Goal: Check status: Check status

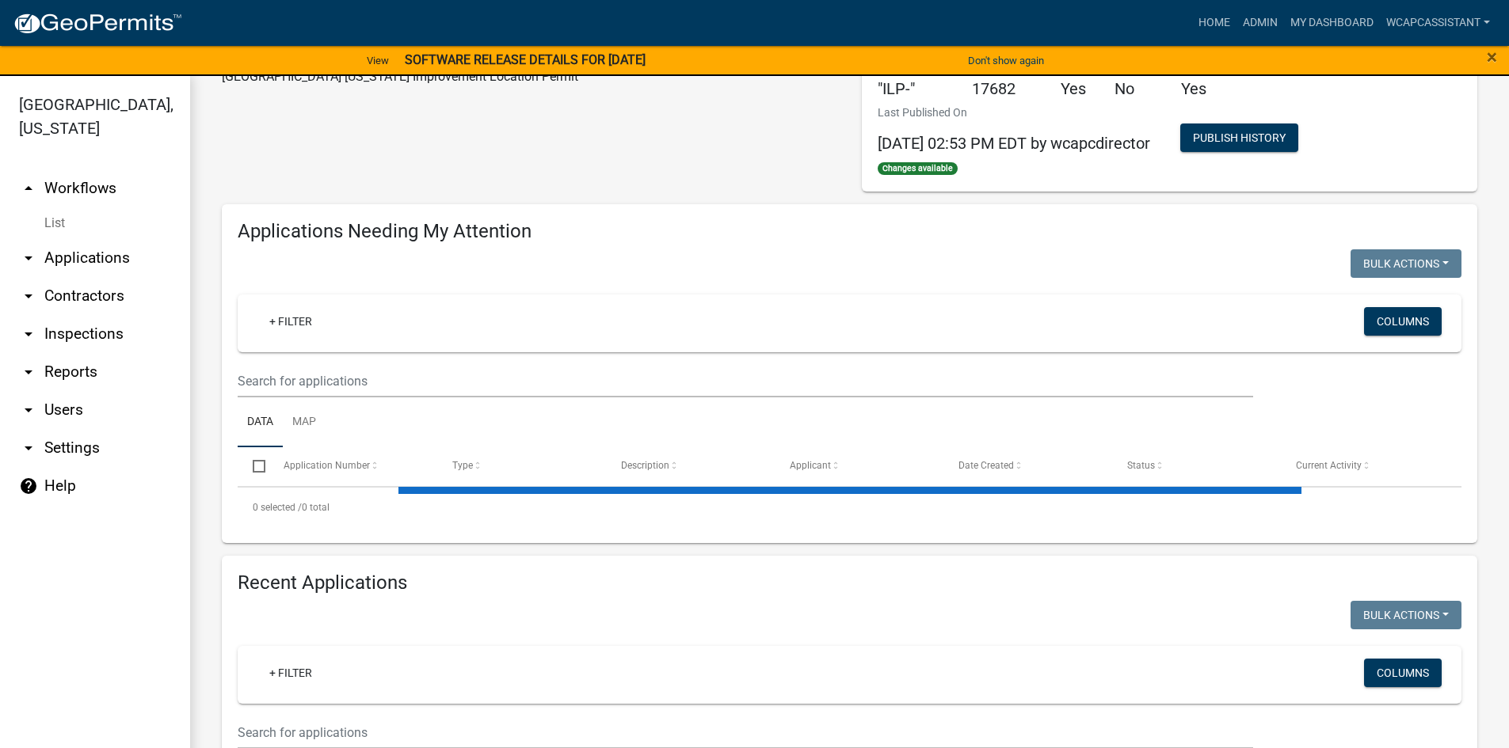
scroll to position [396, 0]
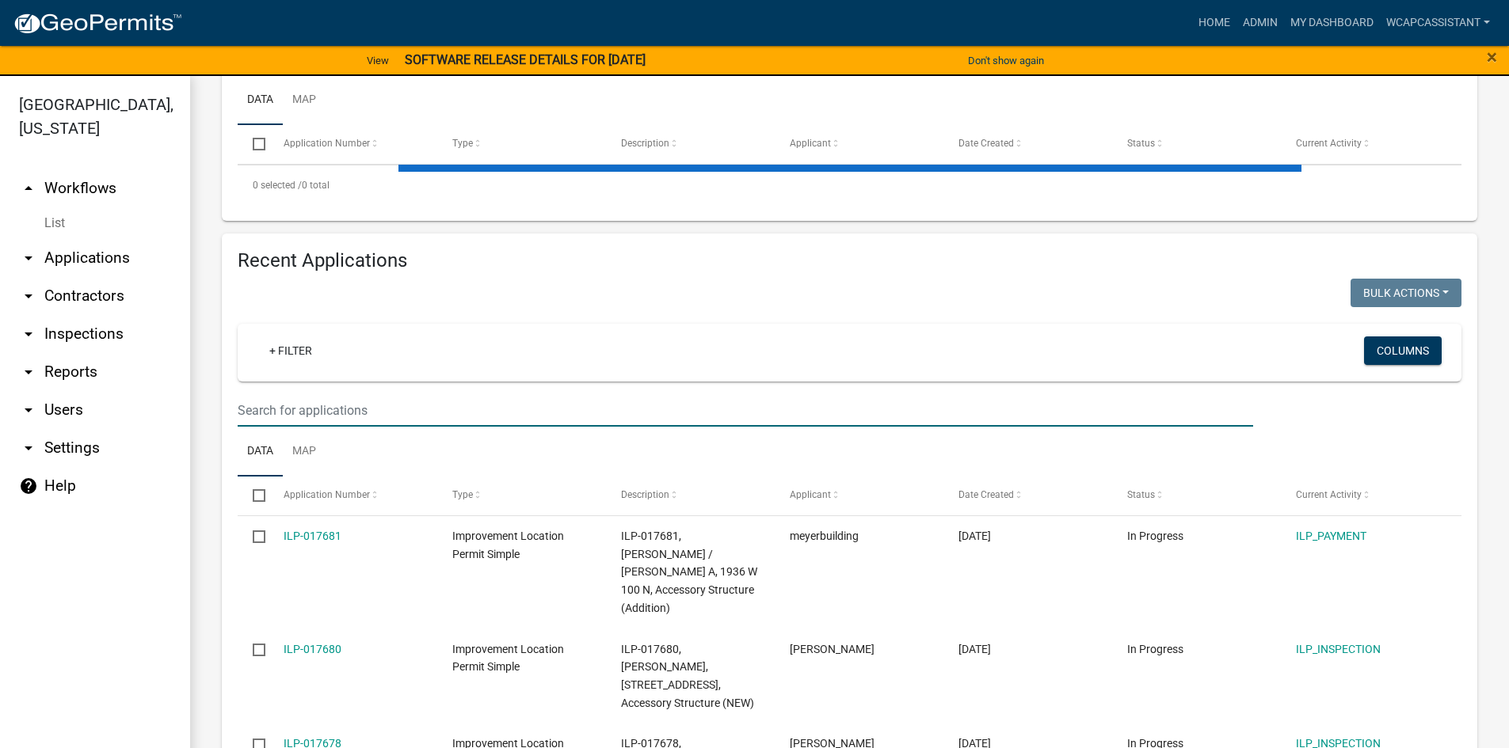
click at [294, 411] on input "text" at bounding box center [745, 410] width 1015 height 32
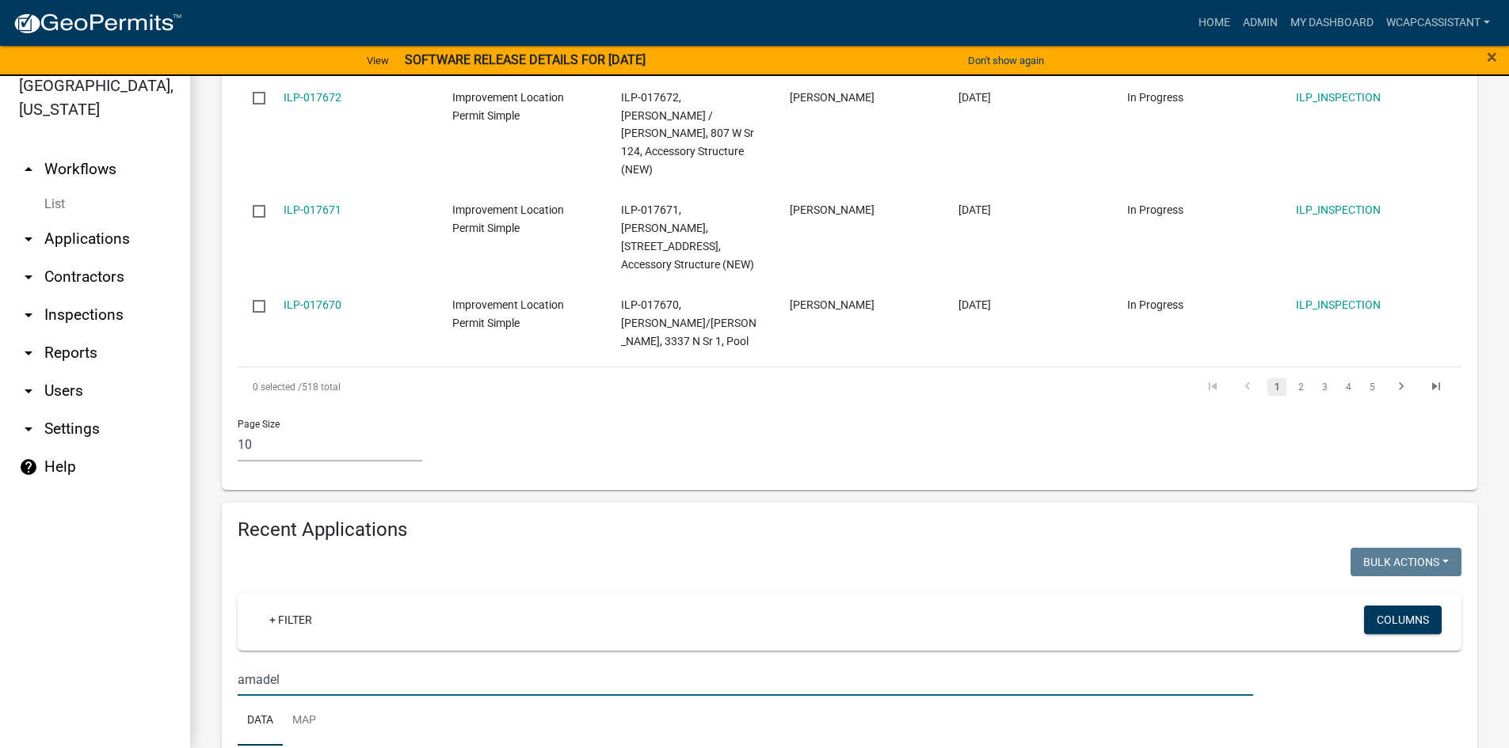
scroll to position [1185, 0]
click at [291, 661] on input "amadel" at bounding box center [745, 677] width 1015 height 32
drag, startPoint x: 295, startPoint y: 511, endPoint x: 43, endPoint y: 486, distance: 253.1
click at [50, 486] on div "[GEOGRAPHIC_DATA], [US_STATE] arrow_drop_up Workflows List arrow_drop_down Appl…" at bounding box center [754, 402] width 1509 height 691
drag, startPoint x: 314, startPoint y: 515, endPoint x: 105, endPoint y: 494, distance: 210.1
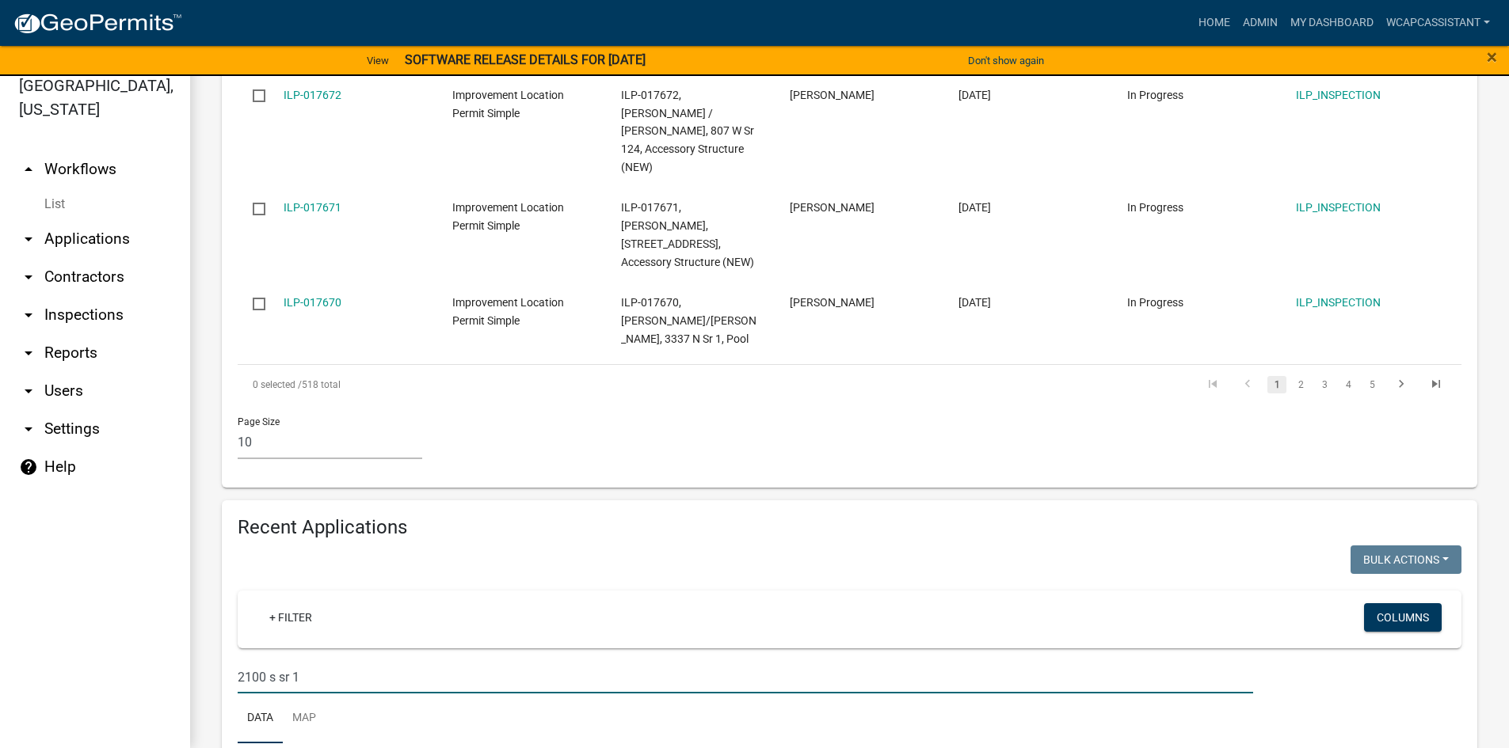
click at [108, 494] on div "[GEOGRAPHIC_DATA], [US_STATE] arrow_drop_up Workflows List arrow_drop_down Appl…" at bounding box center [754, 402] width 1509 height 691
type input "[PERSON_NAME]"
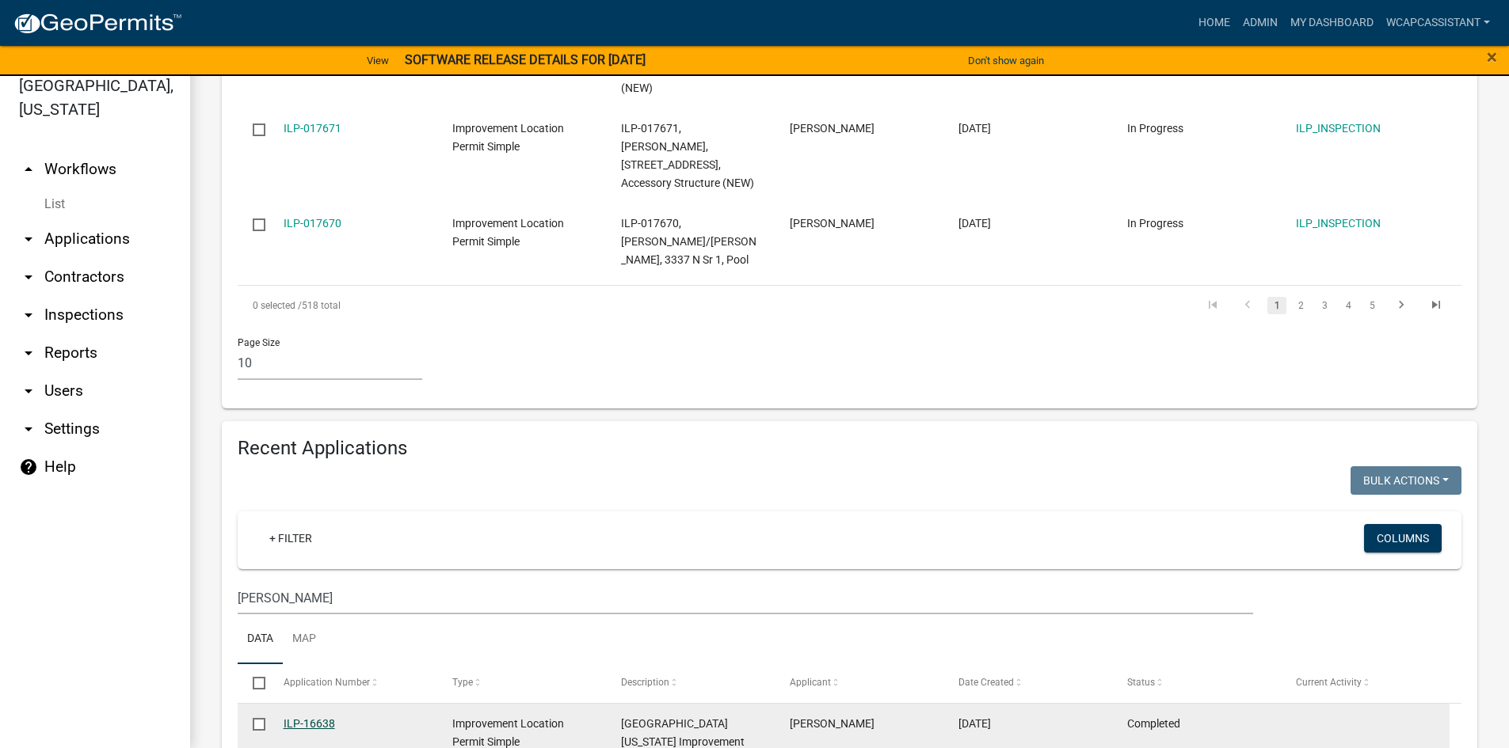
click at [321, 718] on link "ILP-16638" at bounding box center [309, 724] width 51 height 13
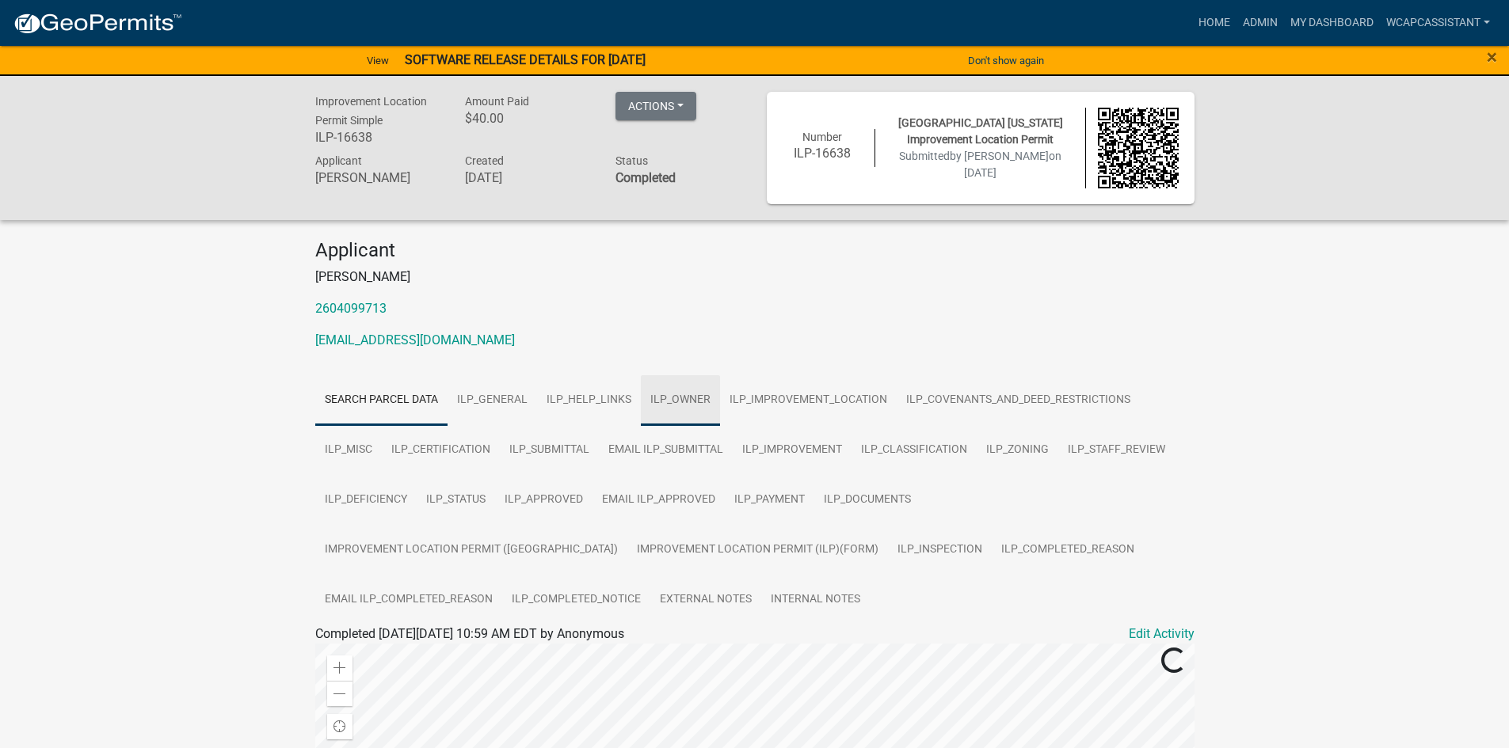
click at [669, 390] on link "ILP_OWNER" at bounding box center [680, 400] width 79 height 51
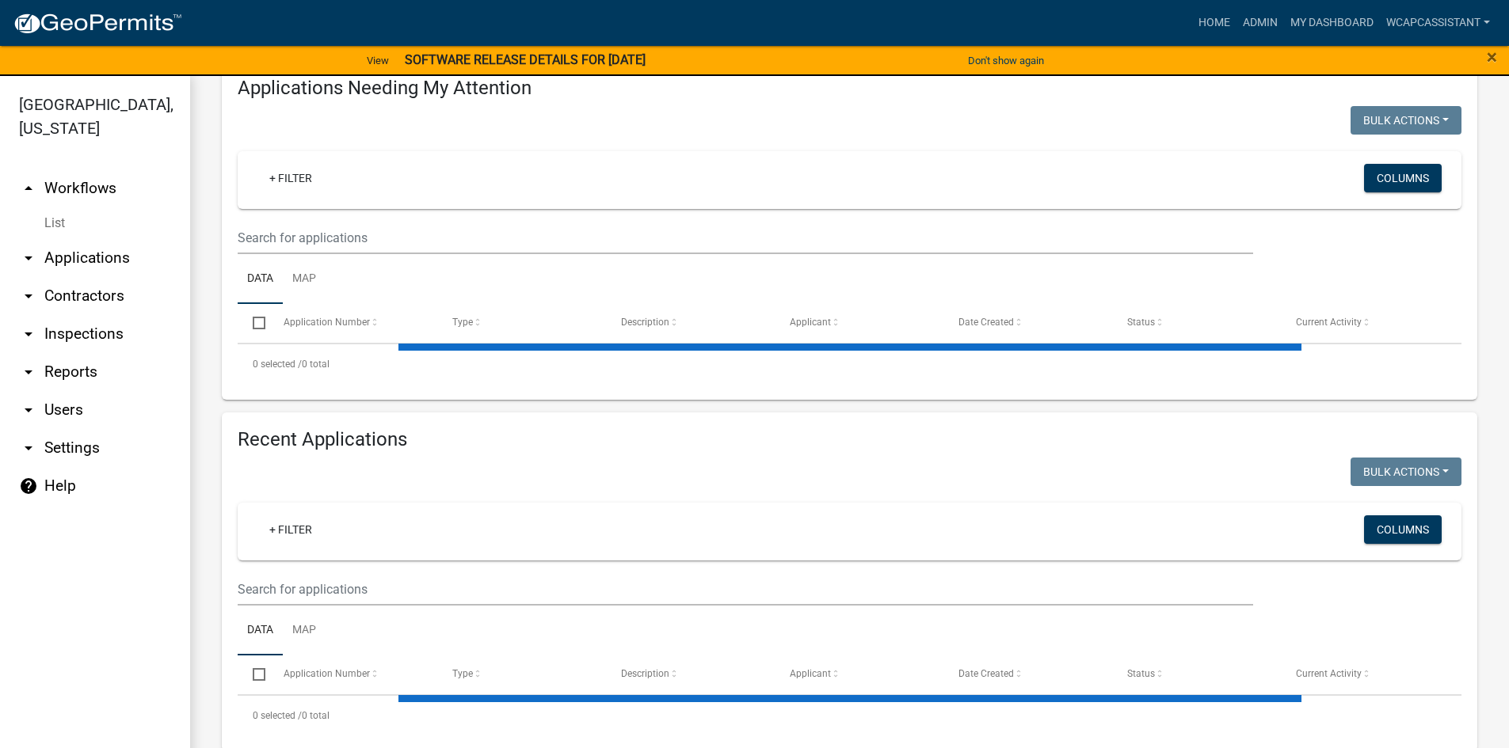
scroll to position [233, 0]
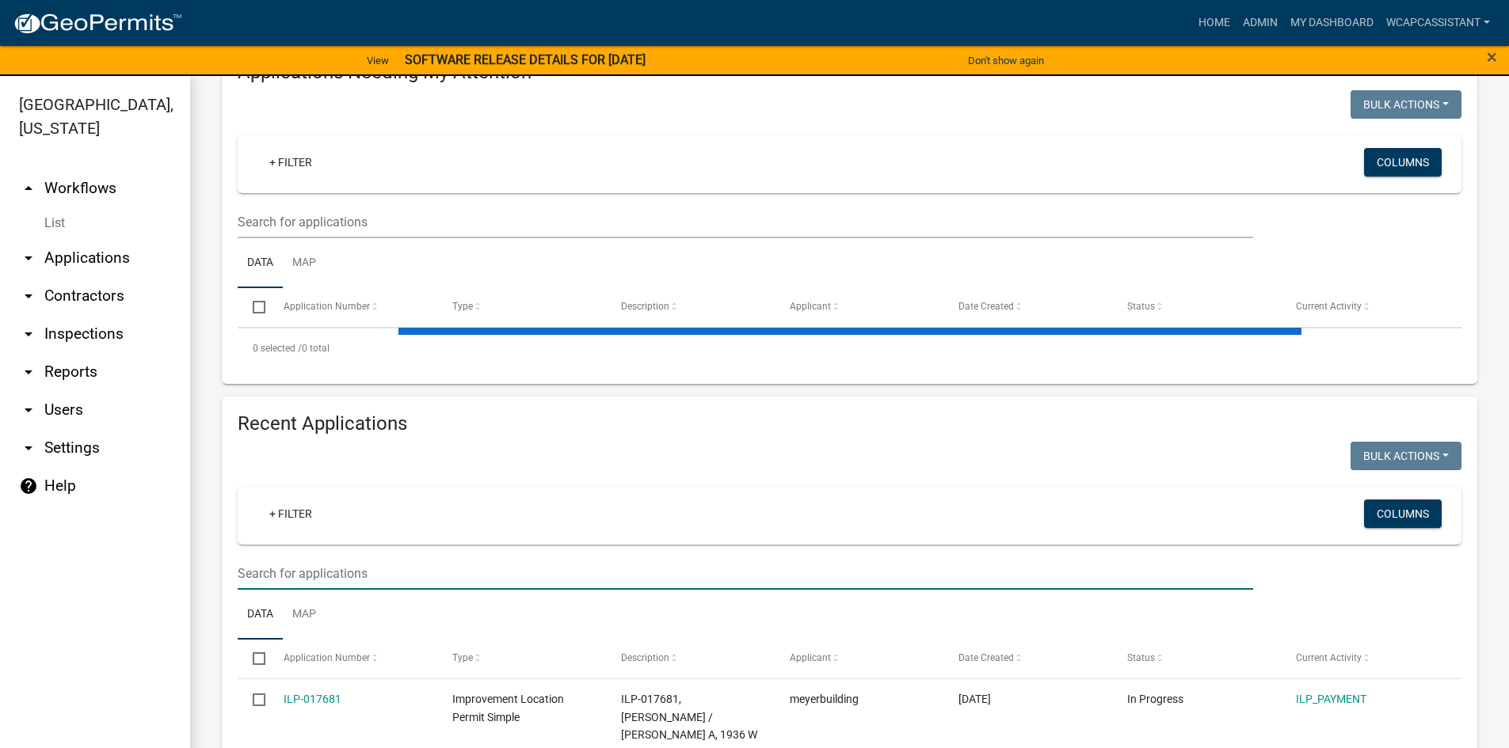
click at [376, 565] on input "text" at bounding box center [745, 574] width 1015 height 32
paste input "90-08-16-100-011.000-003"
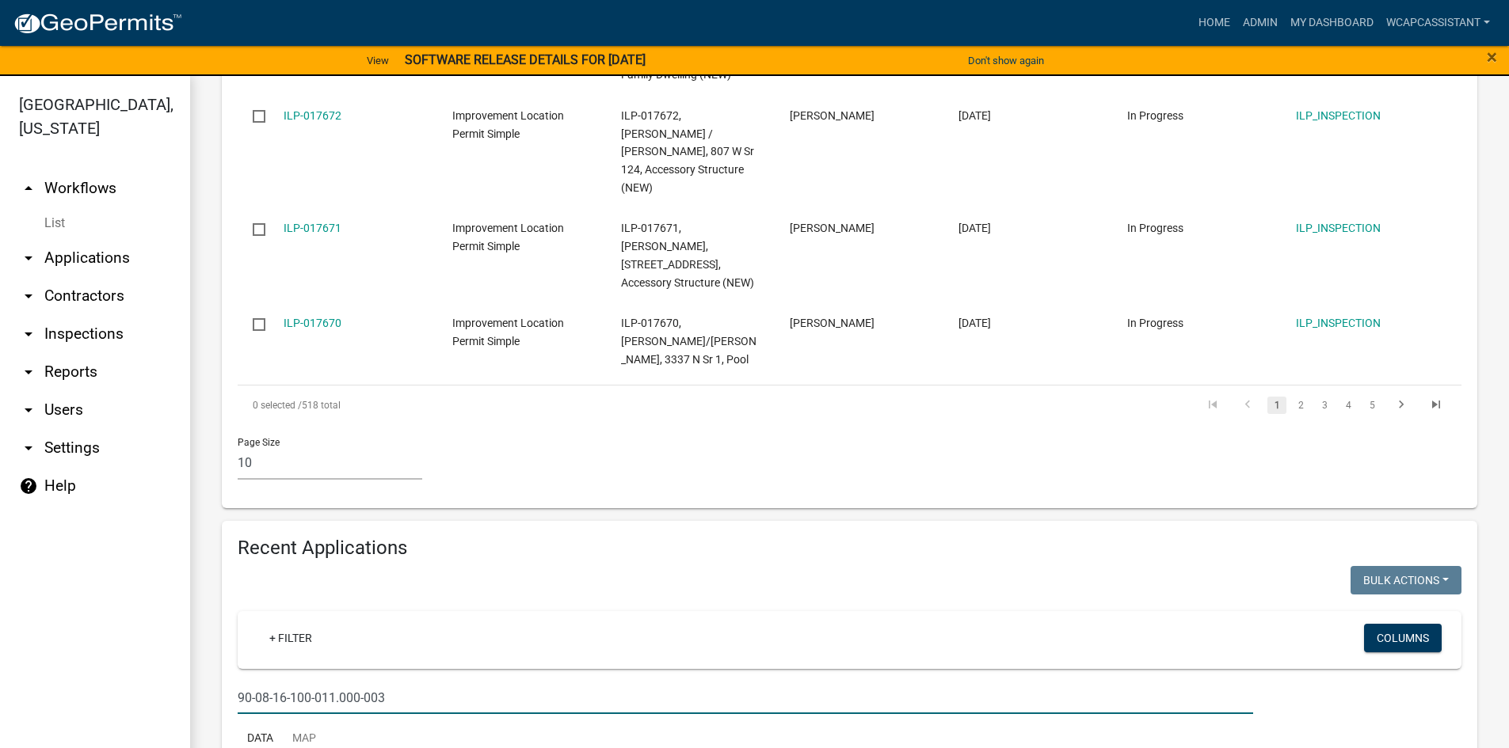
scroll to position [1185, 0]
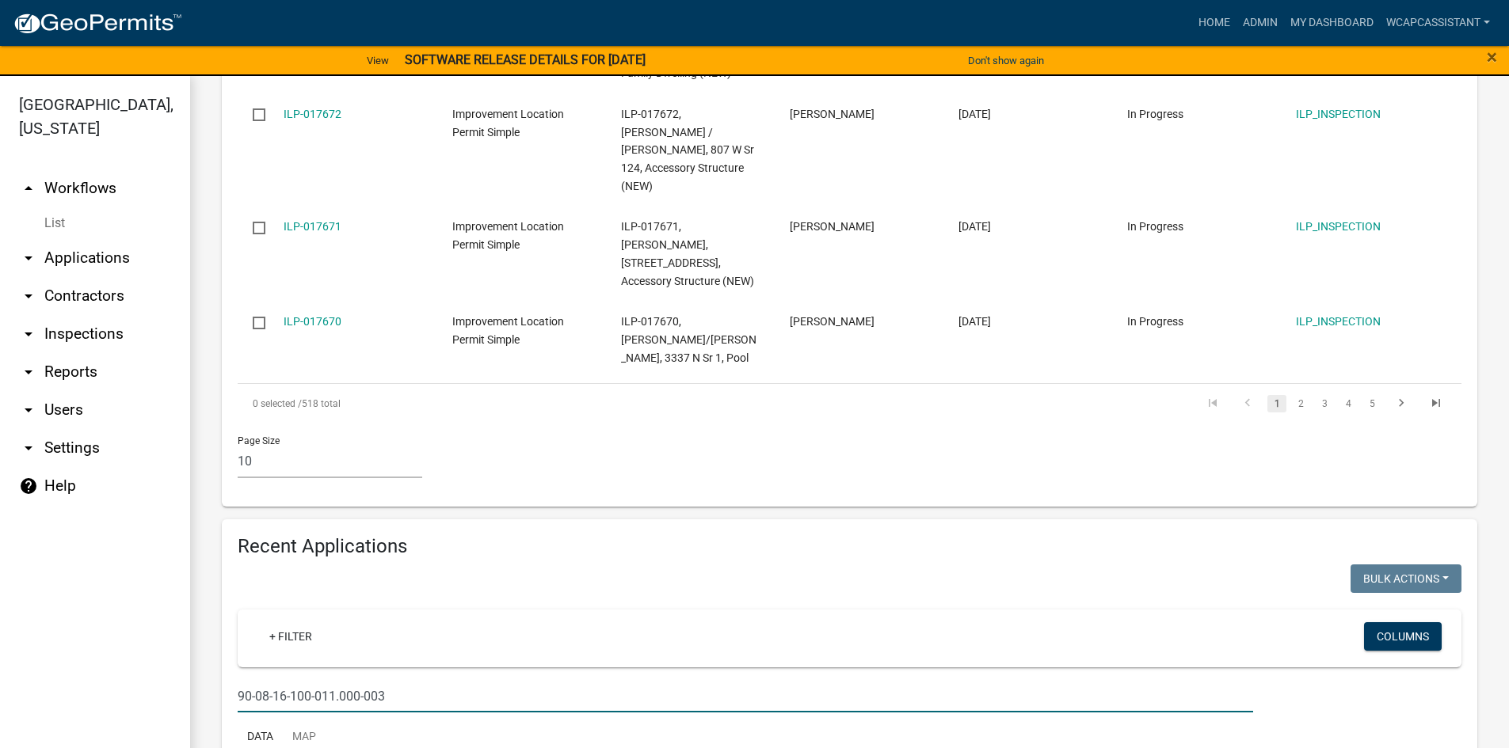
drag, startPoint x: 415, startPoint y: 536, endPoint x: 0, endPoint y: 554, distance: 415.4
click at [0, 554] on div "[GEOGRAPHIC_DATA], [US_STATE] arrow_drop_up Workflows List arrow_drop_down Appl…" at bounding box center [754, 421] width 1509 height 691
type input "[PERSON_NAME]"
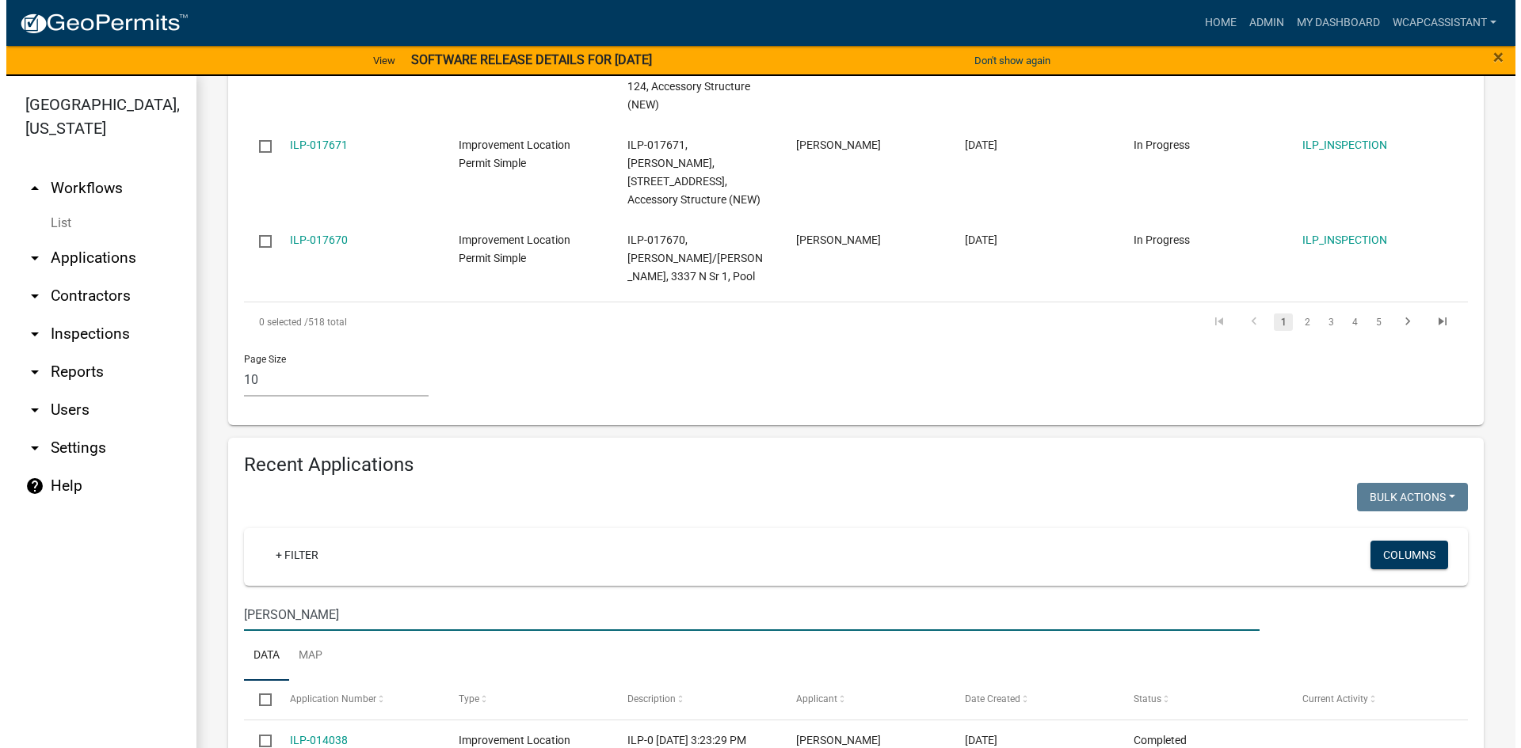
scroll to position [1267, 0]
